Goal: Information Seeking & Learning: Check status

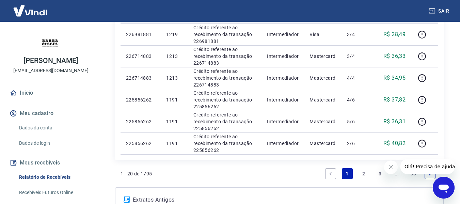
scroll to position [477, 0]
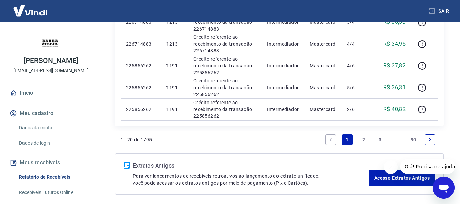
click at [361, 138] on link "2" at bounding box center [363, 139] width 11 height 11
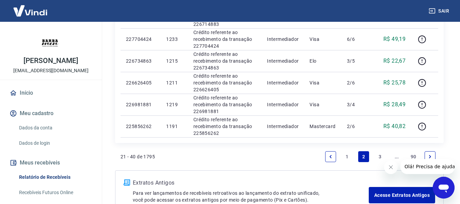
scroll to position [477, 0]
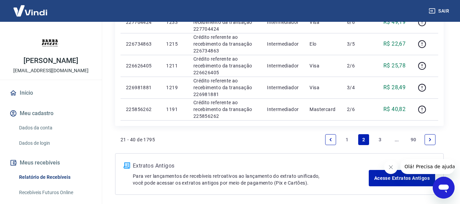
click at [375, 138] on link "3" at bounding box center [380, 139] width 11 height 11
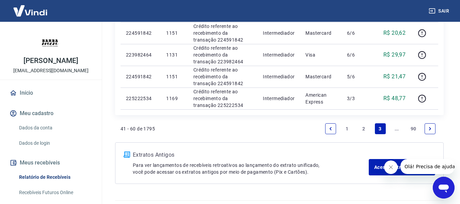
scroll to position [505, 0]
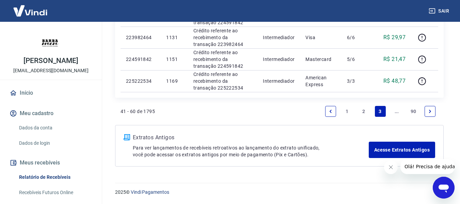
click at [399, 113] on link "..." at bounding box center [396, 111] width 11 height 11
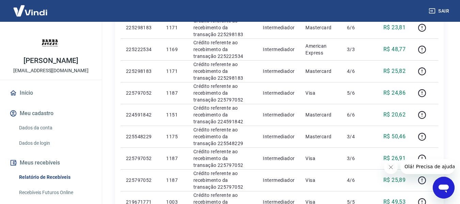
scroll to position [505, 0]
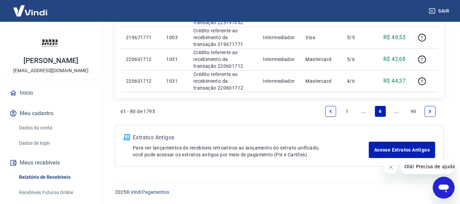
click at [395, 111] on link "..." at bounding box center [396, 111] width 11 height 11
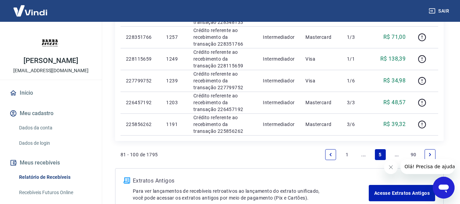
scroll to position [505, 0]
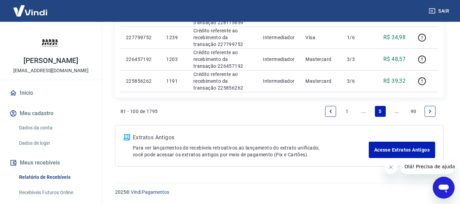
click at [398, 113] on link "..." at bounding box center [396, 111] width 11 height 11
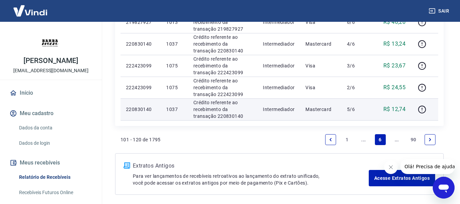
scroll to position [505, 0]
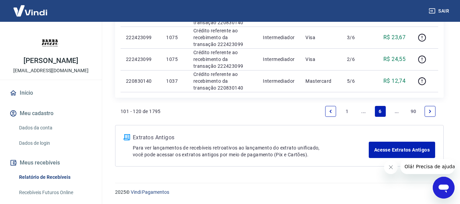
click at [395, 110] on link "..." at bounding box center [396, 111] width 11 height 11
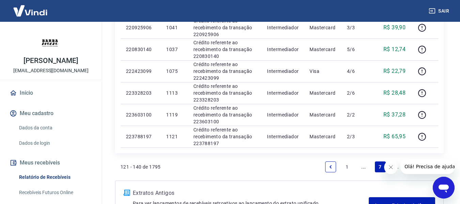
scroll to position [505, 0]
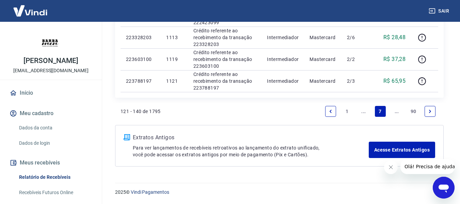
click at [398, 111] on link "..." at bounding box center [396, 111] width 11 height 11
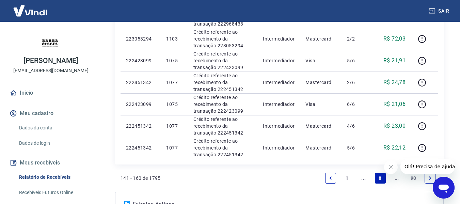
scroll to position [505, 0]
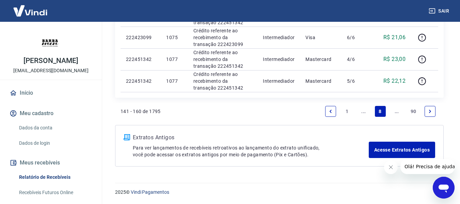
click at [396, 113] on link "..." at bounding box center [396, 111] width 11 height 11
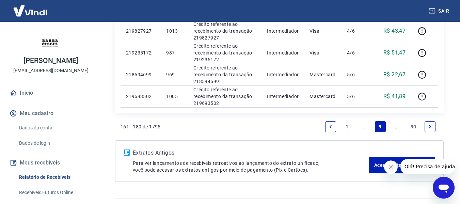
scroll to position [505, 0]
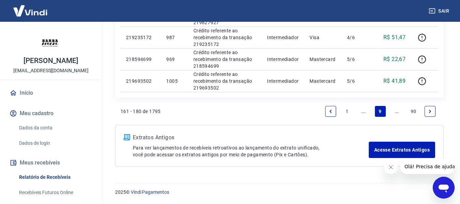
click at [395, 113] on link "..." at bounding box center [396, 111] width 11 height 11
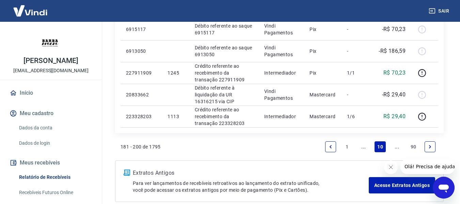
scroll to position [571, 0]
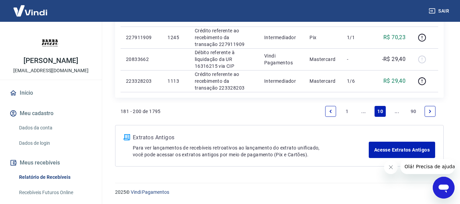
click at [392, 114] on link "..." at bounding box center [396, 111] width 11 height 11
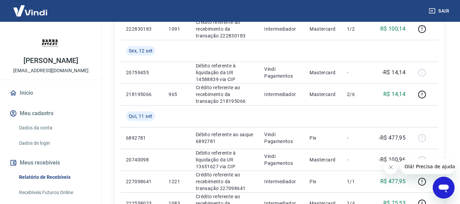
scroll to position [614, 0]
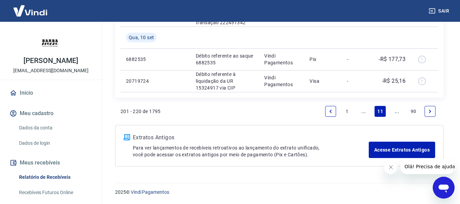
click at [367, 110] on link "..." at bounding box center [363, 111] width 11 height 11
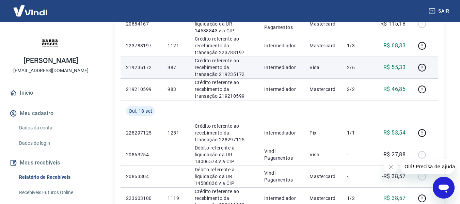
scroll to position [238, 0]
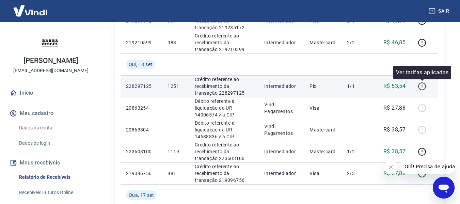
click at [422, 84] on icon "button" at bounding box center [422, 86] width 9 height 9
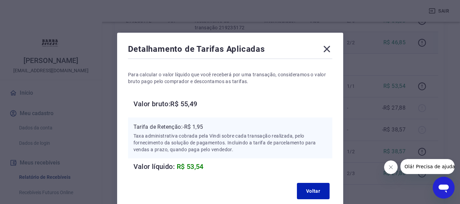
click at [325, 49] on icon at bounding box center [327, 49] width 11 height 11
